Goal: Information Seeking & Learning: Understand process/instructions

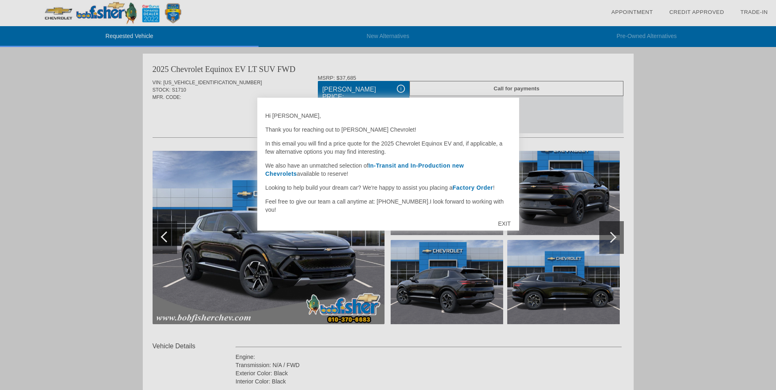
click at [501, 223] on div "EXIT" at bounding box center [504, 224] width 29 height 25
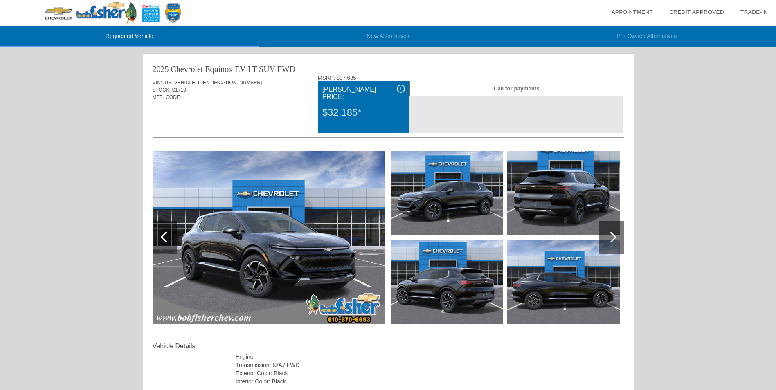
click at [614, 237] on div at bounding box center [610, 237] width 11 height 11
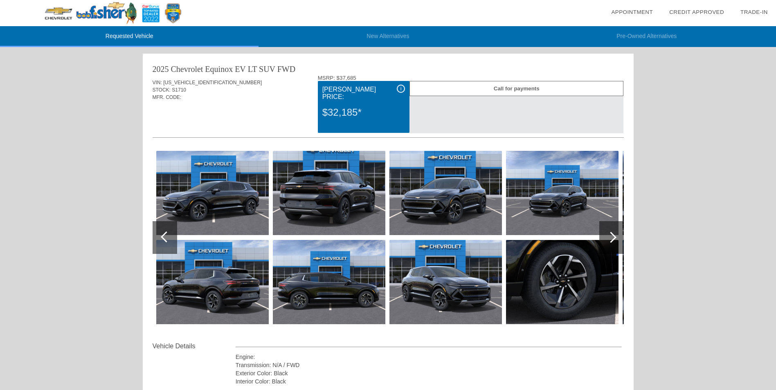
click at [614, 237] on div at bounding box center [610, 237] width 11 height 11
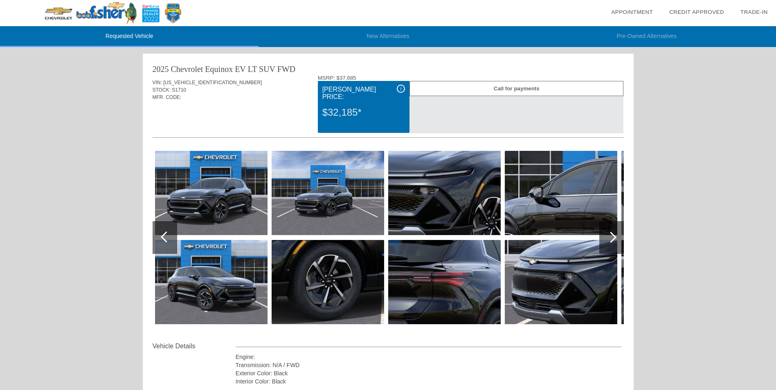
click at [614, 237] on div at bounding box center [610, 237] width 11 height 11
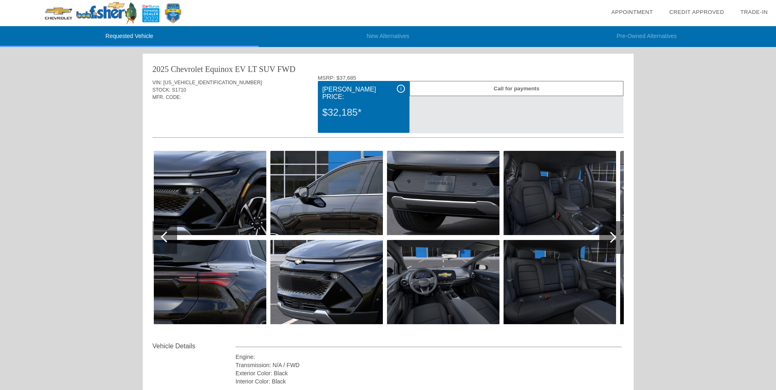
click at [614, 237] on div at bounding box center [610, 237] width 11 height 11
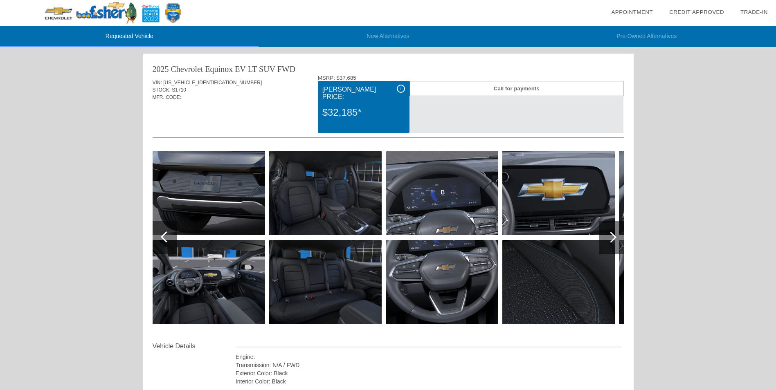
click at [622, 240] on div at bounding box center [611, 237] width 25 height 33
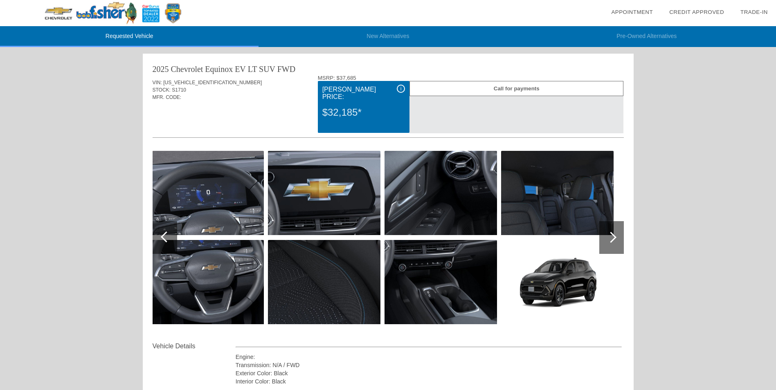
click at [619, 239] on div at bounding box center [611, 237] width 25 height 33
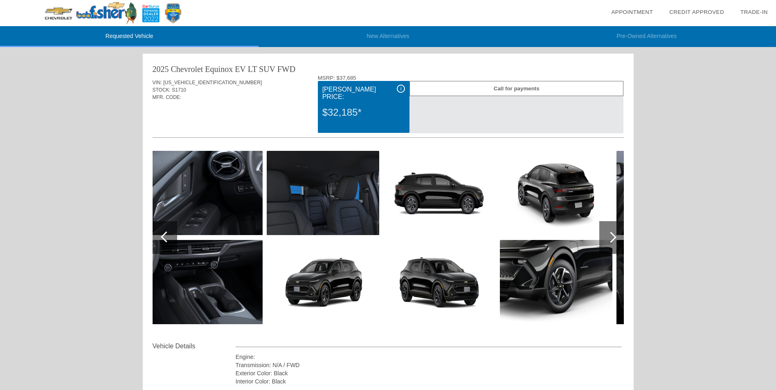
click at [619, 239] on div at bounding box center [611, 237] width 25 height 33
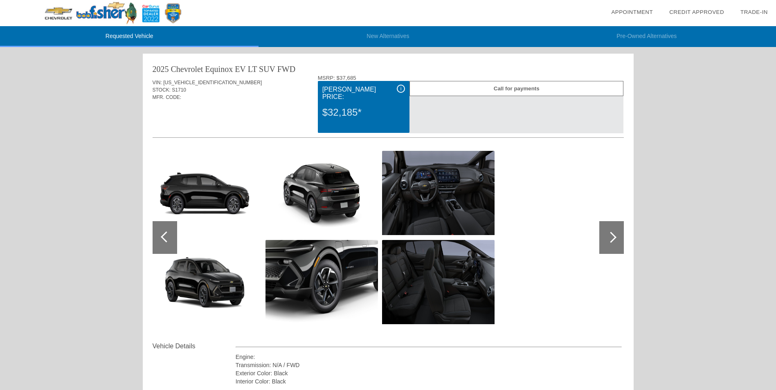
click at [619, 239] on div at bounding box center [611, 237] width 25 height 33
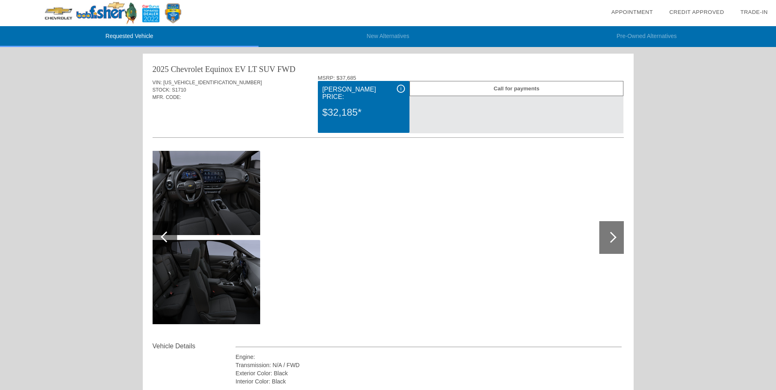
click at [617, 241] on div at bounding box center [611, 237] width 25 height 33
click at [401, 84] on div "i [PERSON_NAME] Price: $32,185*" at bounding box center [364, 107] width 92 height 52
click at [401, 87] on span "i" at bounding box center [401, 89] width 1 height 6
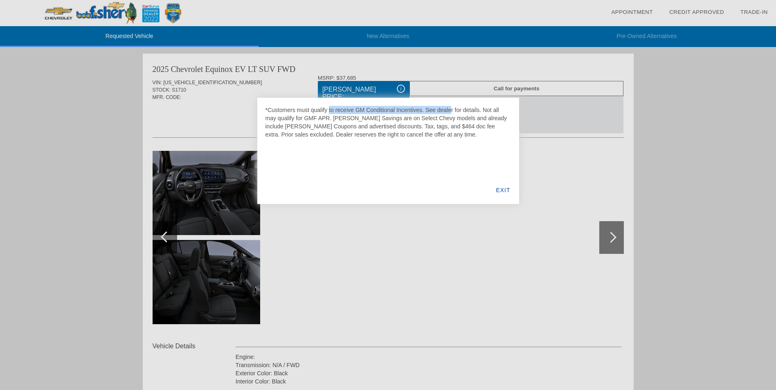
drag, startPoint x: 273, startPoint y: 109, endPoint x: 396, endPoint y: 111, distance: 122.7
click at [396, 111] on div "*Customers must qualify to receive GM Conditional Incentives. See dealer for de…" at bounding box center [388, 122] width 245 height 33
click at [502, 188] on div "EXIT" at bounding box center [503, 190] width 32 height 28
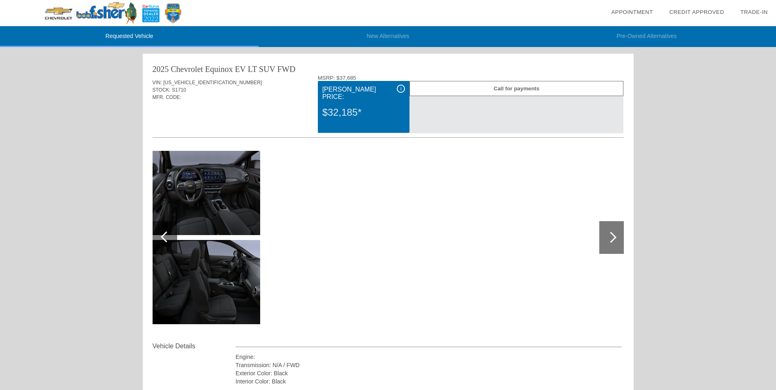
click at [474, 178] on div at bounding box center [388, 239] width 471 height 204
